Goal: Task Accomplishment & Management: Complete application form

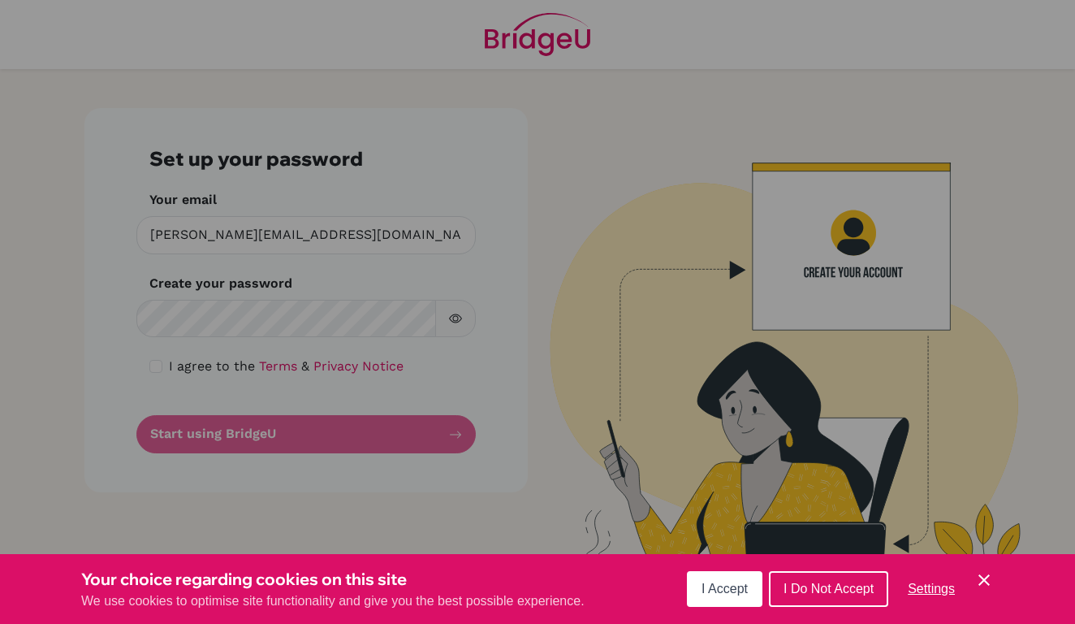
click at [728, 600] on button "I Accept" at bounding box center [725, 589] width 76 height 36
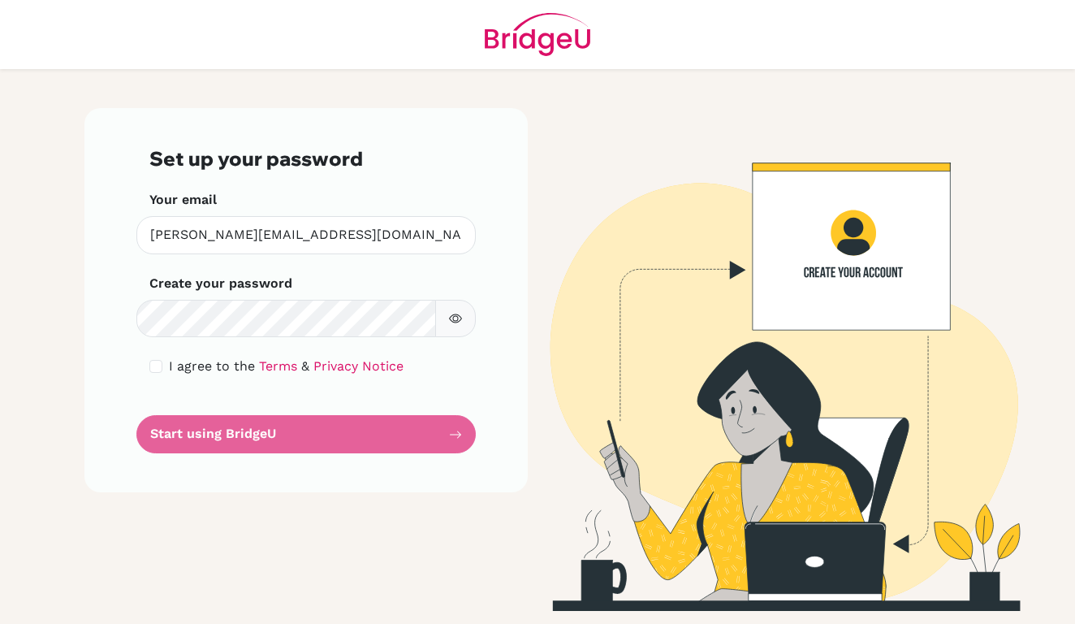
click at [197, 359] on span "I agree to the" at bounding box center [212, 365] width 86 height 15
click at [157, 373] on div "I agree to the Terms & Privacy Notice" at bounding box center [306, 366] width 314 height 19
click at [155, 368] on input "checkbox" at bounding box center [155, 366] width 13 height 13
checkbox input "true"
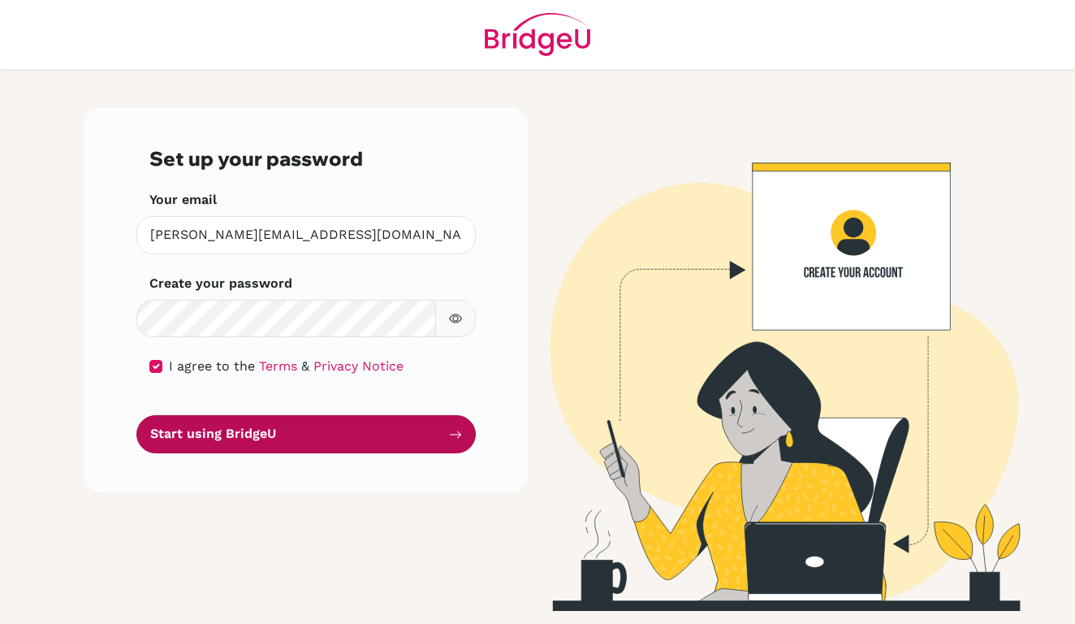
click at [232, 439] on button "Start using BridgeU" at bounding box center [306, 434] width 340 height 38
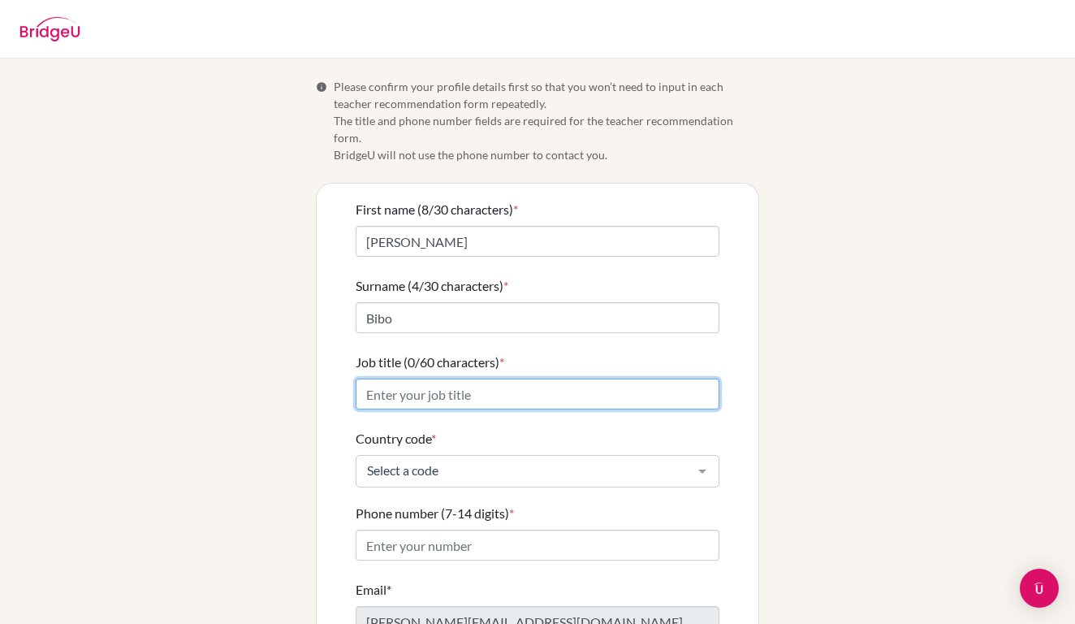
scroll to position [33, 0]
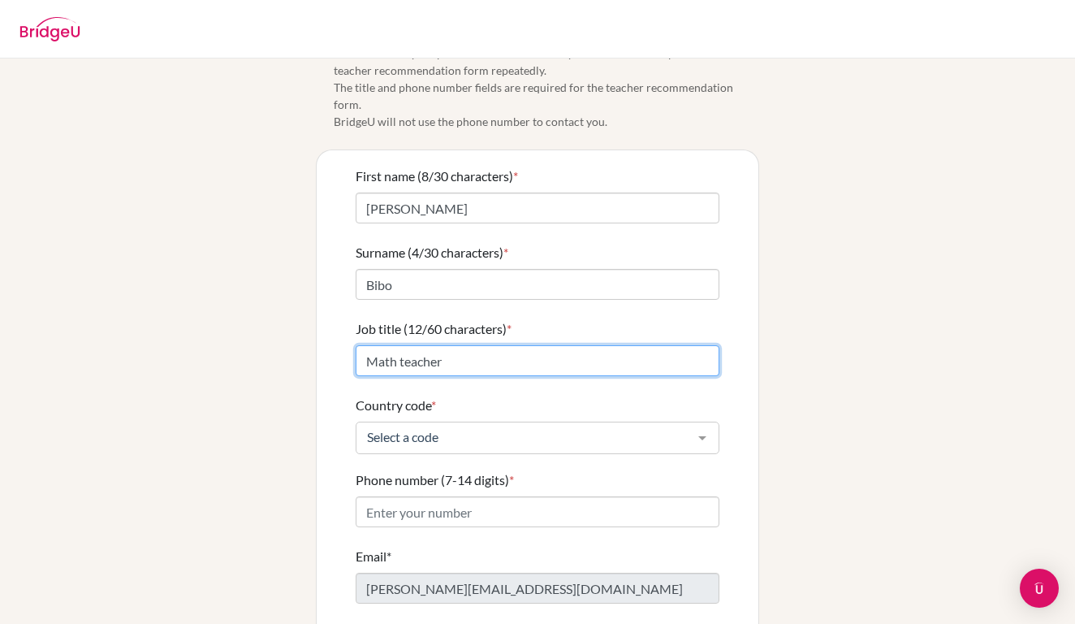
type input "Math teacher"
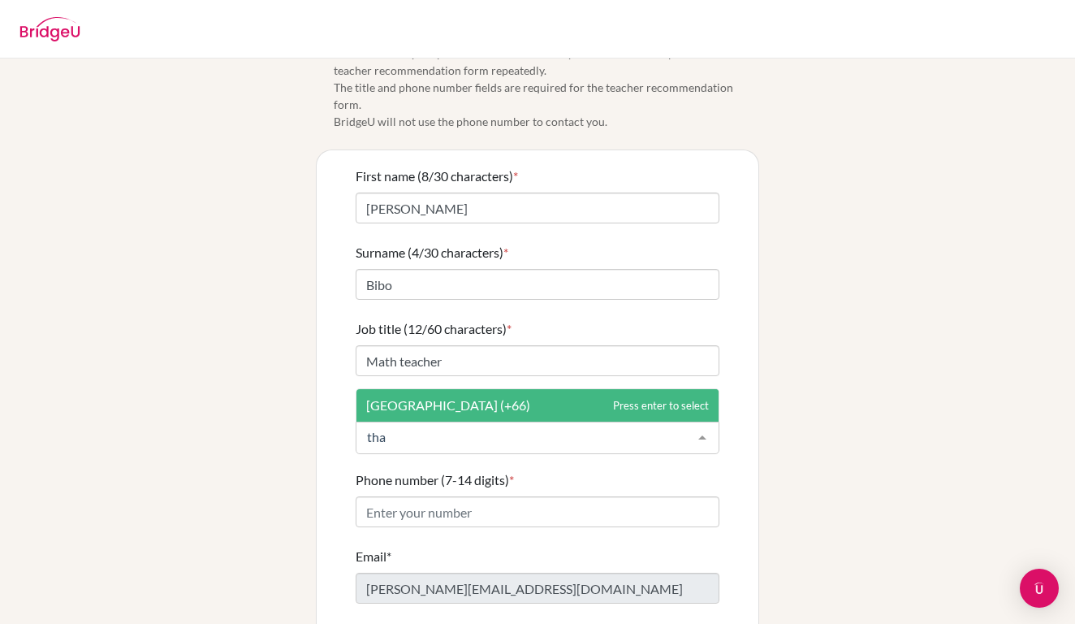
type input "thai"
click at [432, 389] on span "[GEOGRAPHIC_DATA] (+66)" at bounding box center [538, 405] width 362 height 32
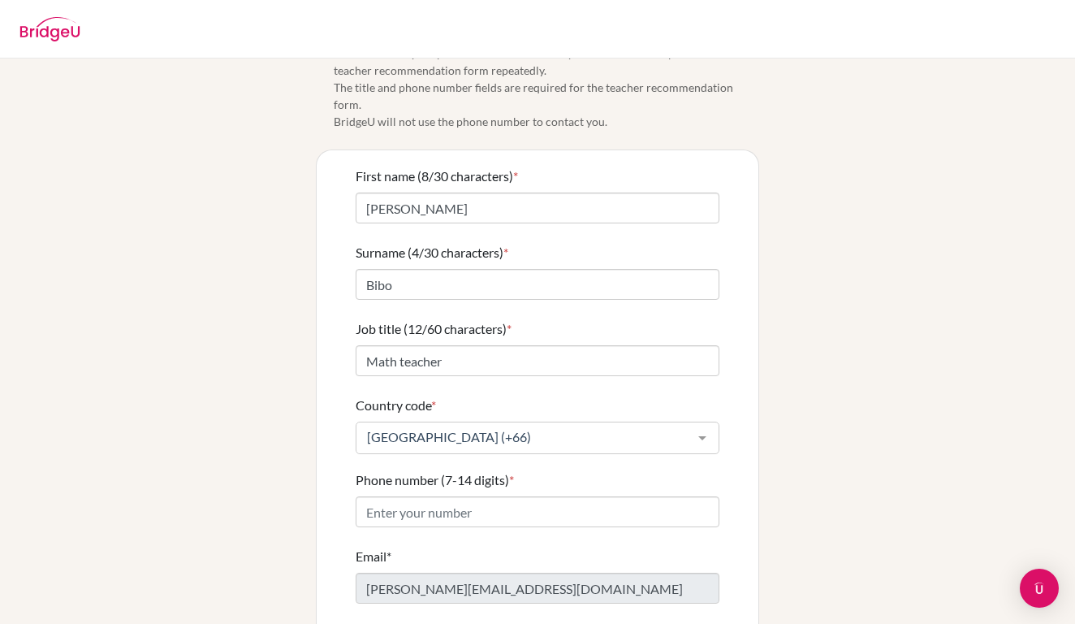
click at [407, 514] on form "First name (8/30 characters) * [PERSON_NAME] Surname (4/30 characters) * Bibo J…" at bounding box center [538, 420] width 364 height 507
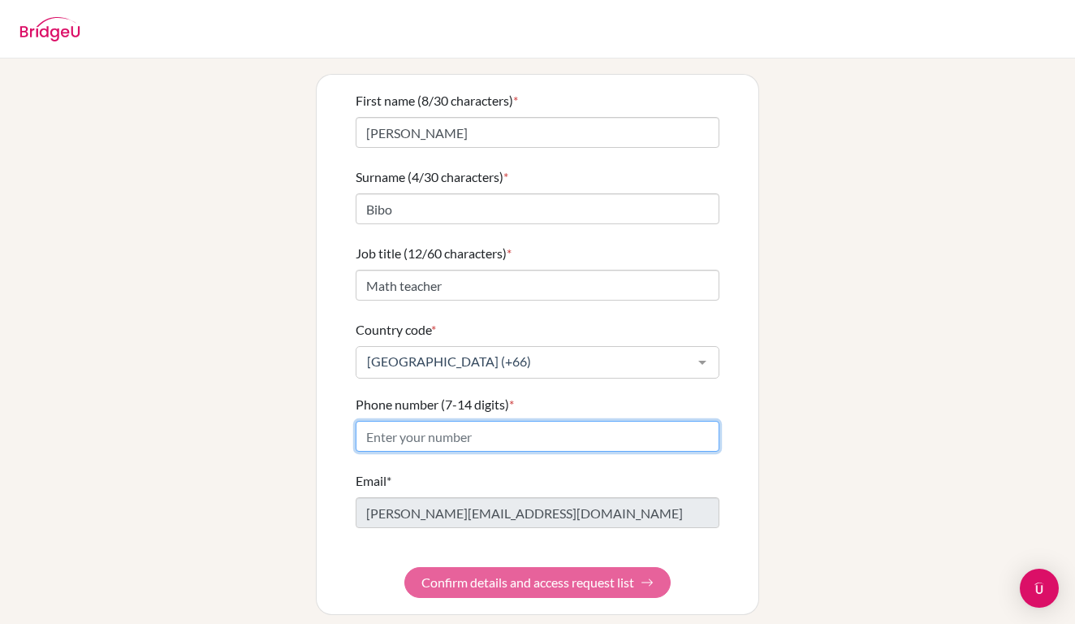
scroll to position [102, 0]
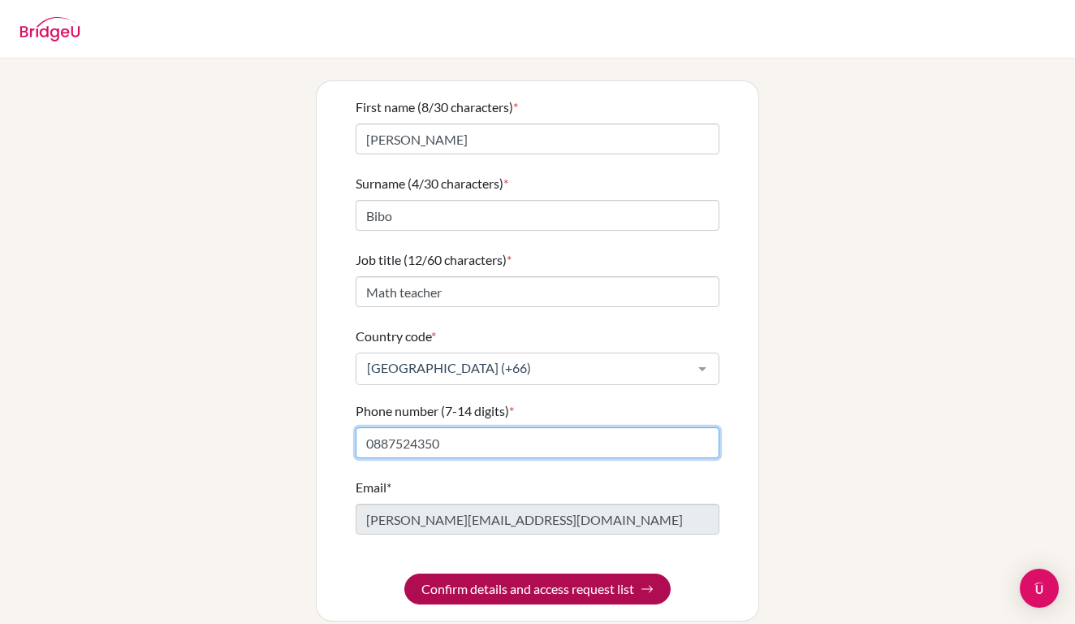
type input "0887524350"
click at [474, 584] on button "Confirm details and access request list" at bounding box center [537, 588] width 266 height 31
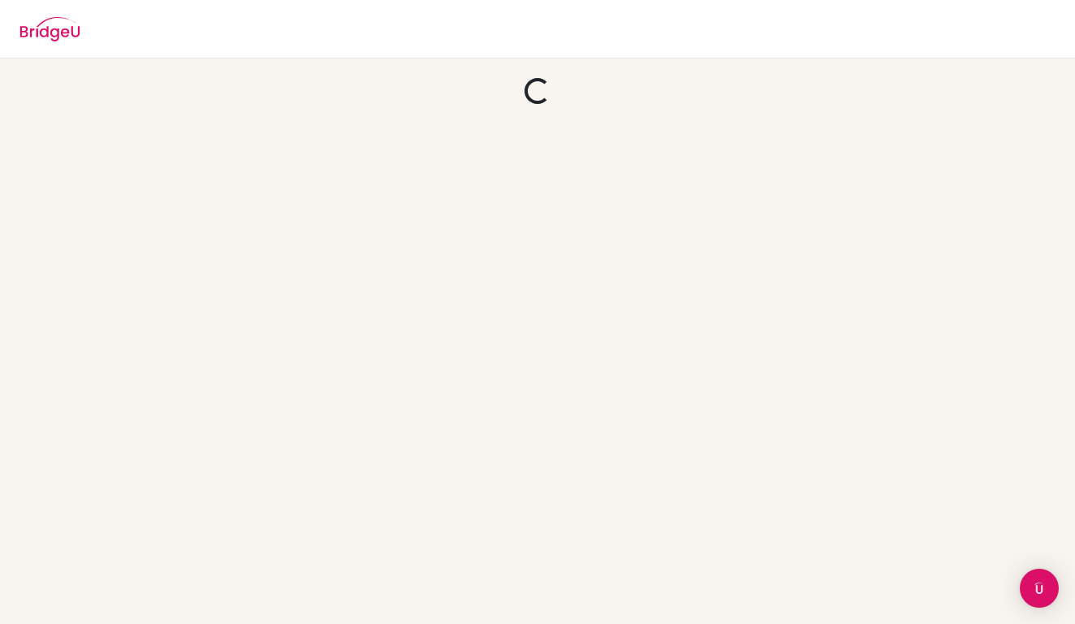
scroll to position [0, 0]
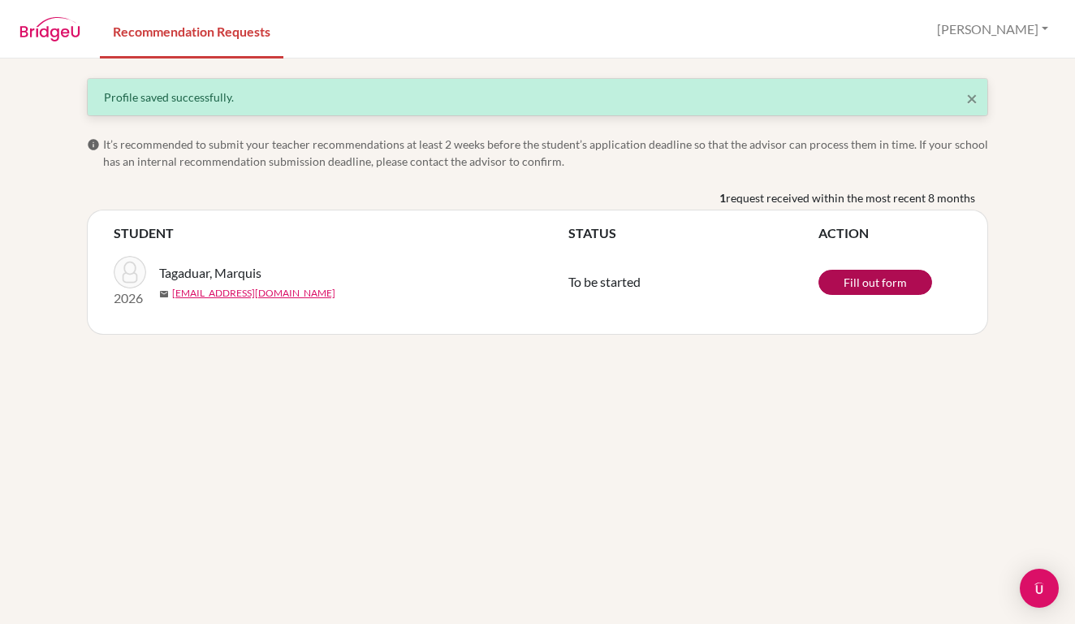
click at [843, 282] on link "Fill out form" at bounding box center [876, 282] width 114 height 25
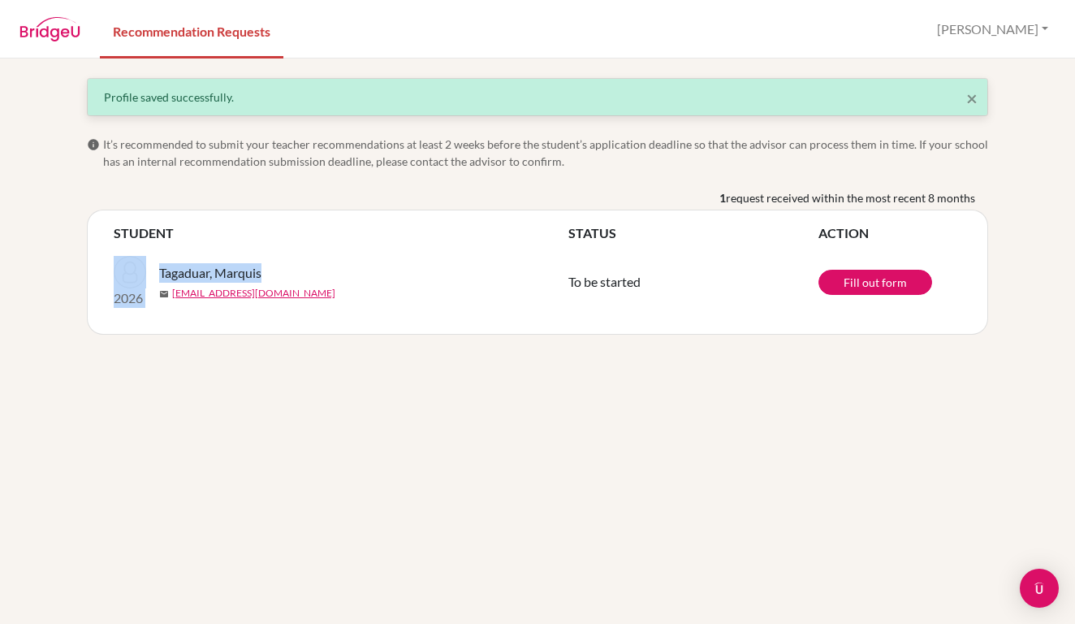
drag, startPoint x: 268, startPoint y: 266, endPoint x: 158, endPoint y: 264, distance: 109.7
click at [158, 264] on div "2026 Tagaduar, Marquis mail [EMAIL_ADDRESS][DOMAIN_NAME]" at bounding box center [341, 282] width 479 height 52
copy div "2026 Tagaduar, Marquis m"
